Goal: Task Accomplishment & Management: Manage account settings

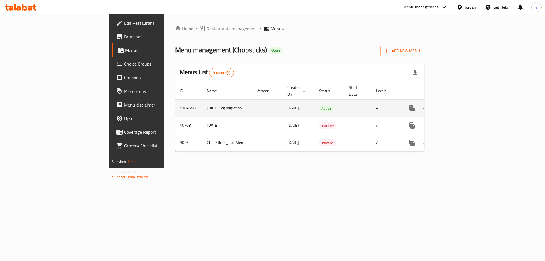
click at [457, 105] on icon "enhanced table" at bounding box center [453, 108] width 7 height 7
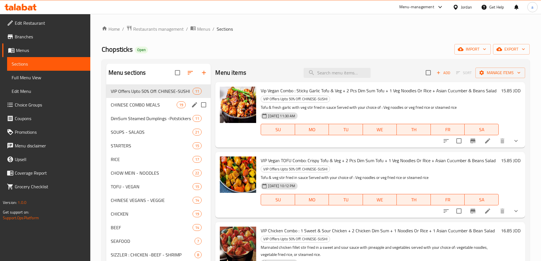
click at [155, 100] on div "CHINESE COMBO MEALS 19" at bounding box center [158, 105] width 105 height 14
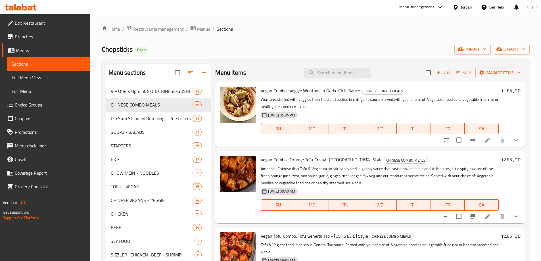
click at [50, 108] on span "Choice Groups" at bounding box center [50, 104] width 71 height 7
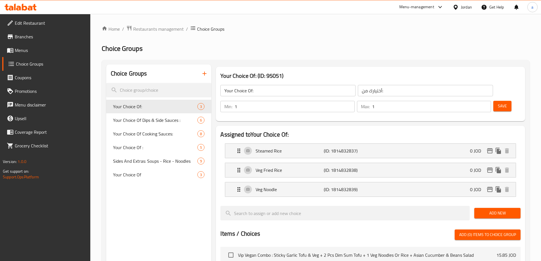
click at [136, 117] on div "Home / Restaurants management / Choice Groups Choice Groups Choice Groups Your …" at bounding box center [316, 238] width 428 height 427
click at [137, 119] on span "Your Choice Of Dips & Side Sauces :" at bounding box center [147, 120] width 68 height 7
type input "Your Choice Of Dips & Side Sauces :"
type input "اختيارك من [DEMOGRAPHIC_DATA] والغموس:"
type input "0"
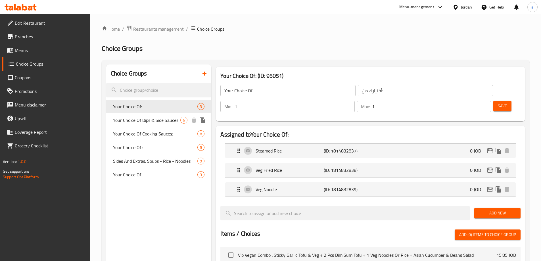
type input "0"
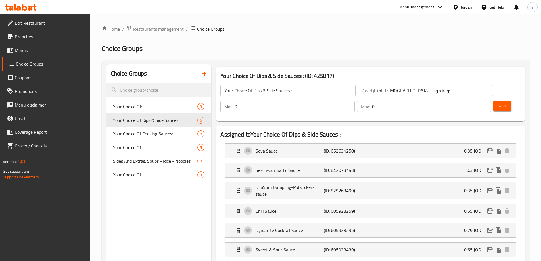
click at [346, 29] on ol "Home / Restaurants management / Choice Groups" at bounding box center [316, 28] width 428 height 7
click at [316, 48] on h2 "Choice Groups" at bounding box center [316, 48] width 428 height 9
